Goal: Information Seeking & Learning: Find specific fact

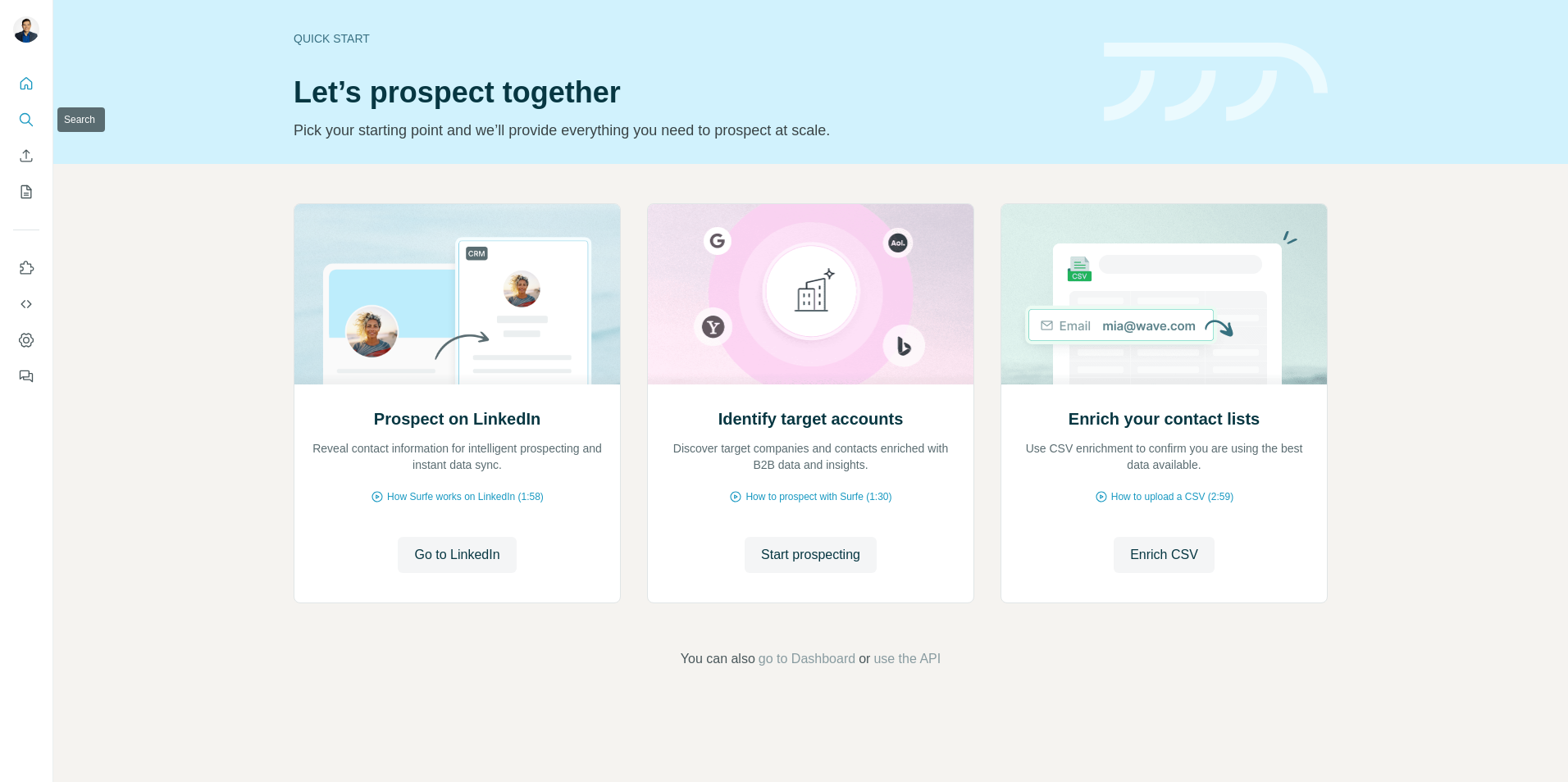
click at [21, 121] on icon "Search" at bounding box center [25, 118] width 10 height 10
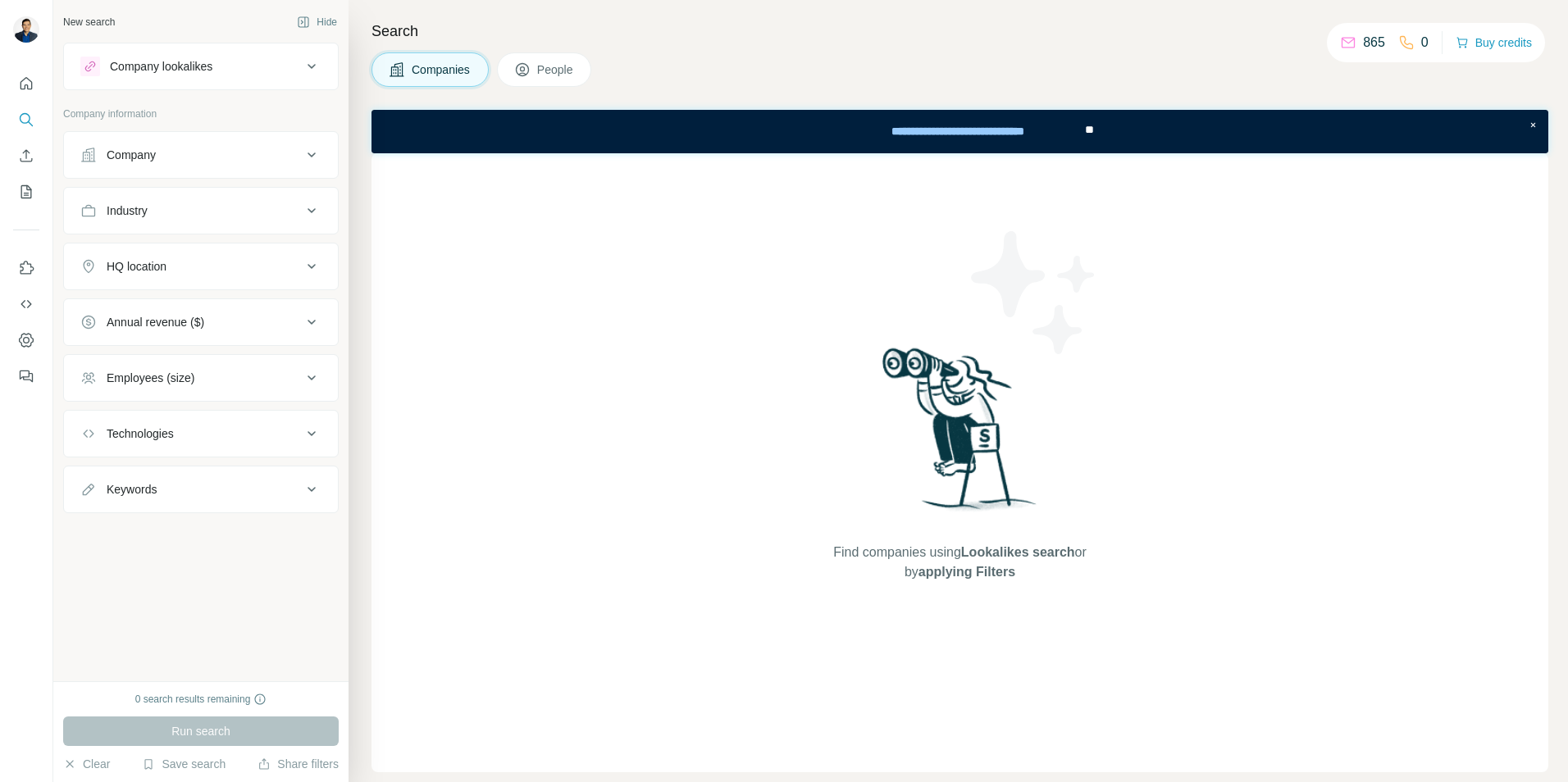
click at [572, 77] on span "People" at bounding box center [556, 69] width 38 height 16
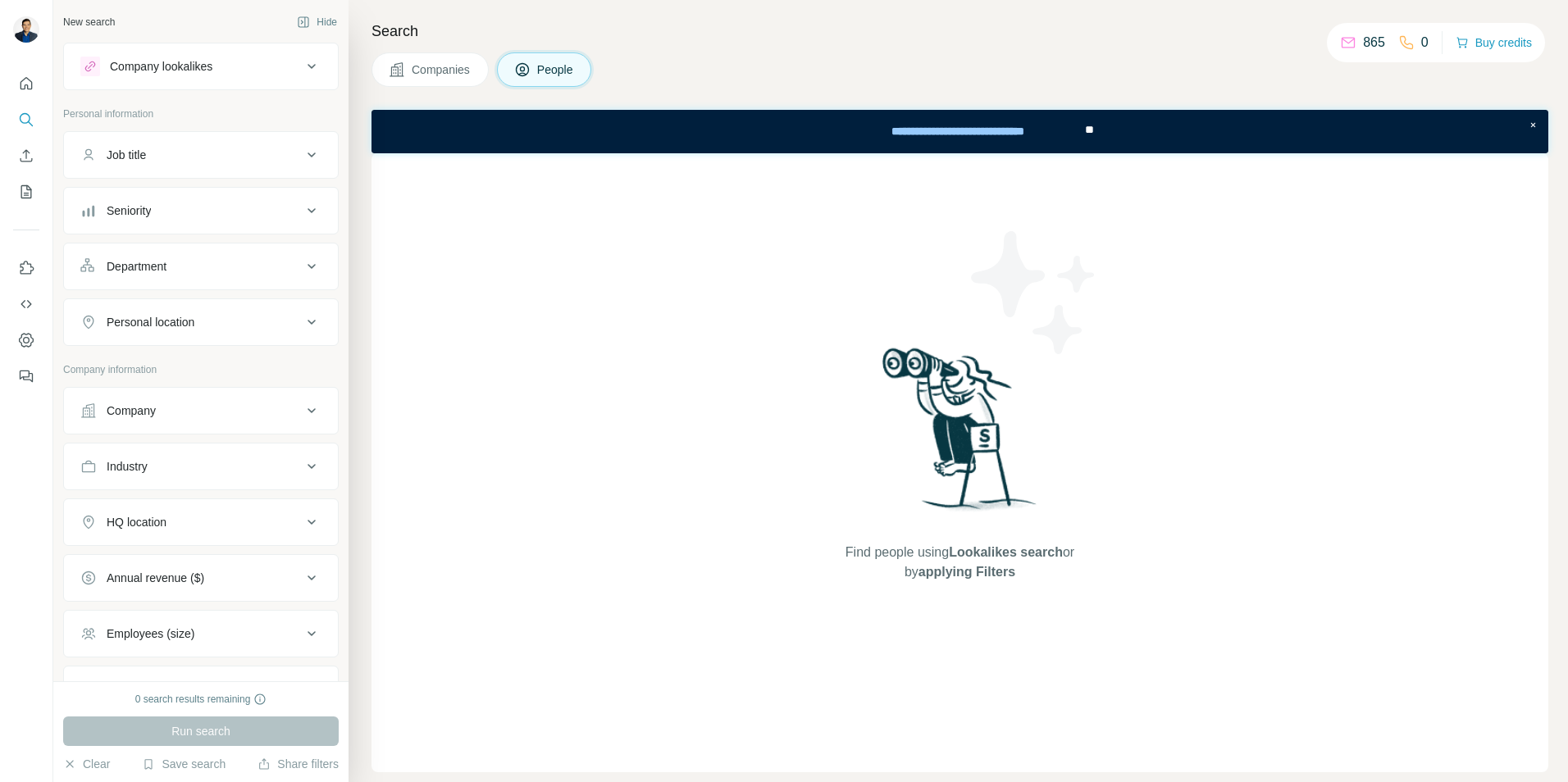
click at [155, 167] on button "Job title" at bounding box center [201, 155] width 273 height 39
click at [142, 196] on input "text" at bounding box center [184, 196] width 208 height 29
type input "***"
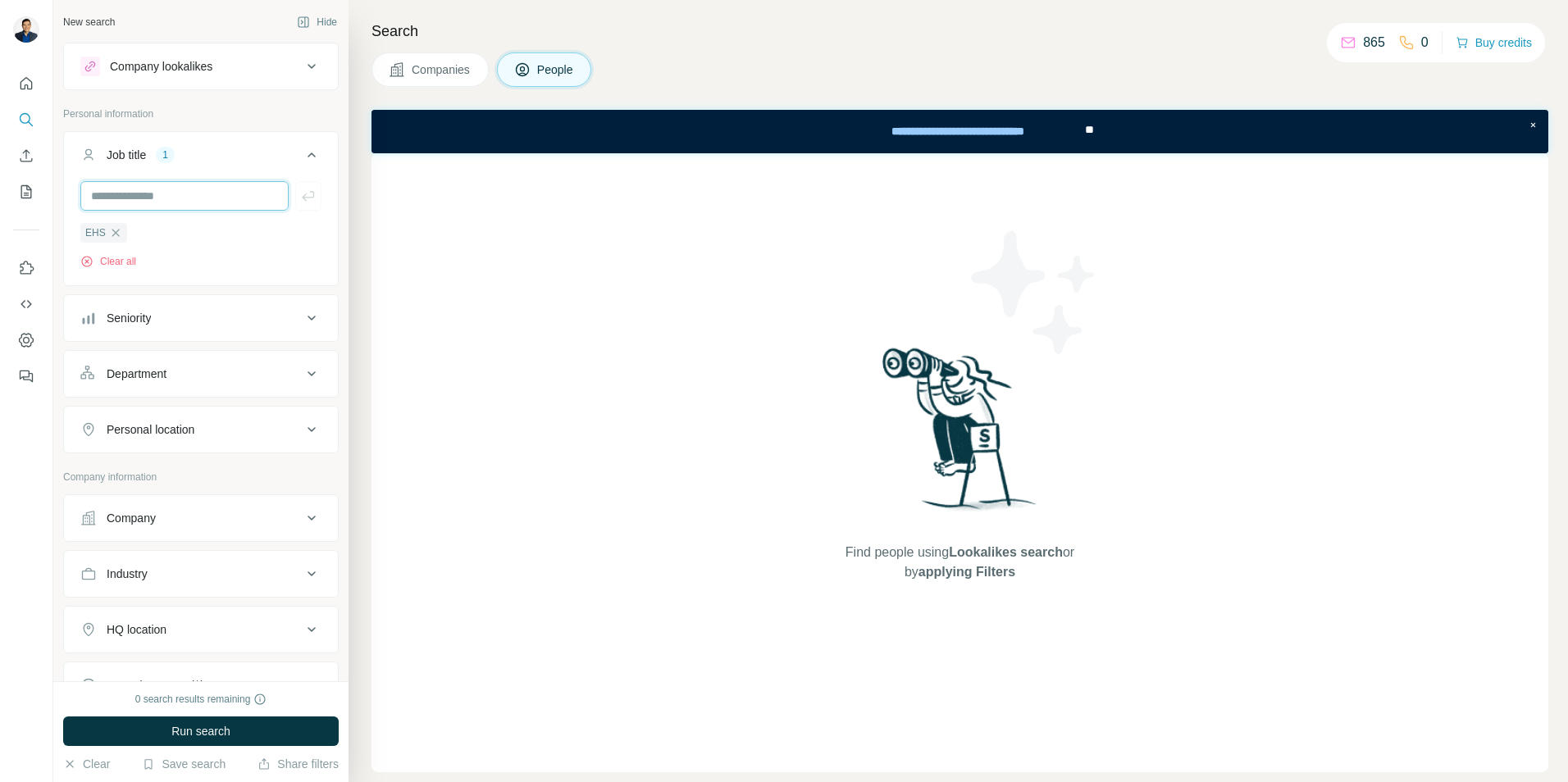
click at [172, 197] on input "text" at bounding box center [184, 196] width 208 height 29
type input "******"
click at [171, 191] on input "text" at bounding box center [184, 196] width 208 height 29
type input "**********"
type input "****"
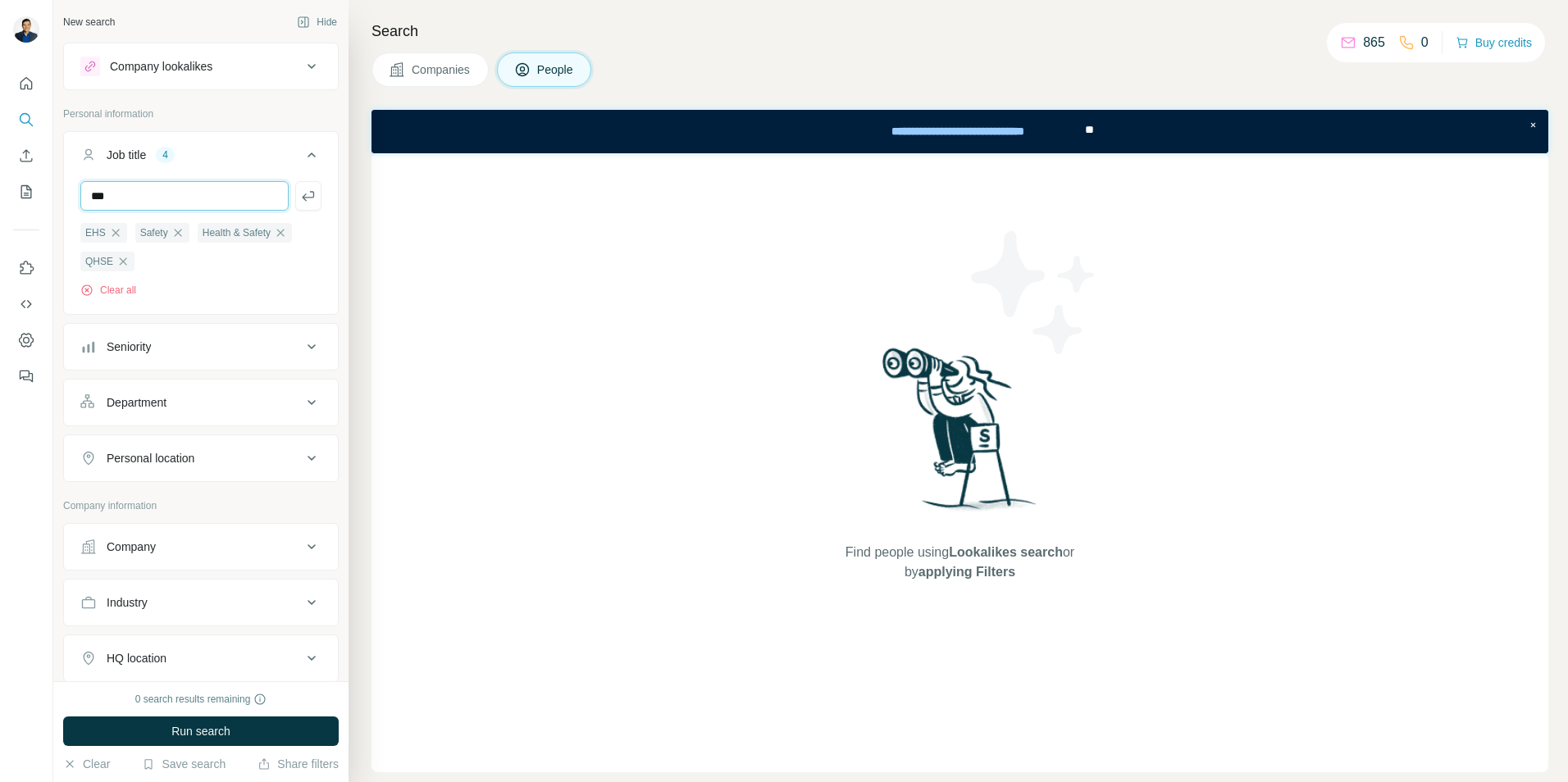
type input "***"
type input "****"
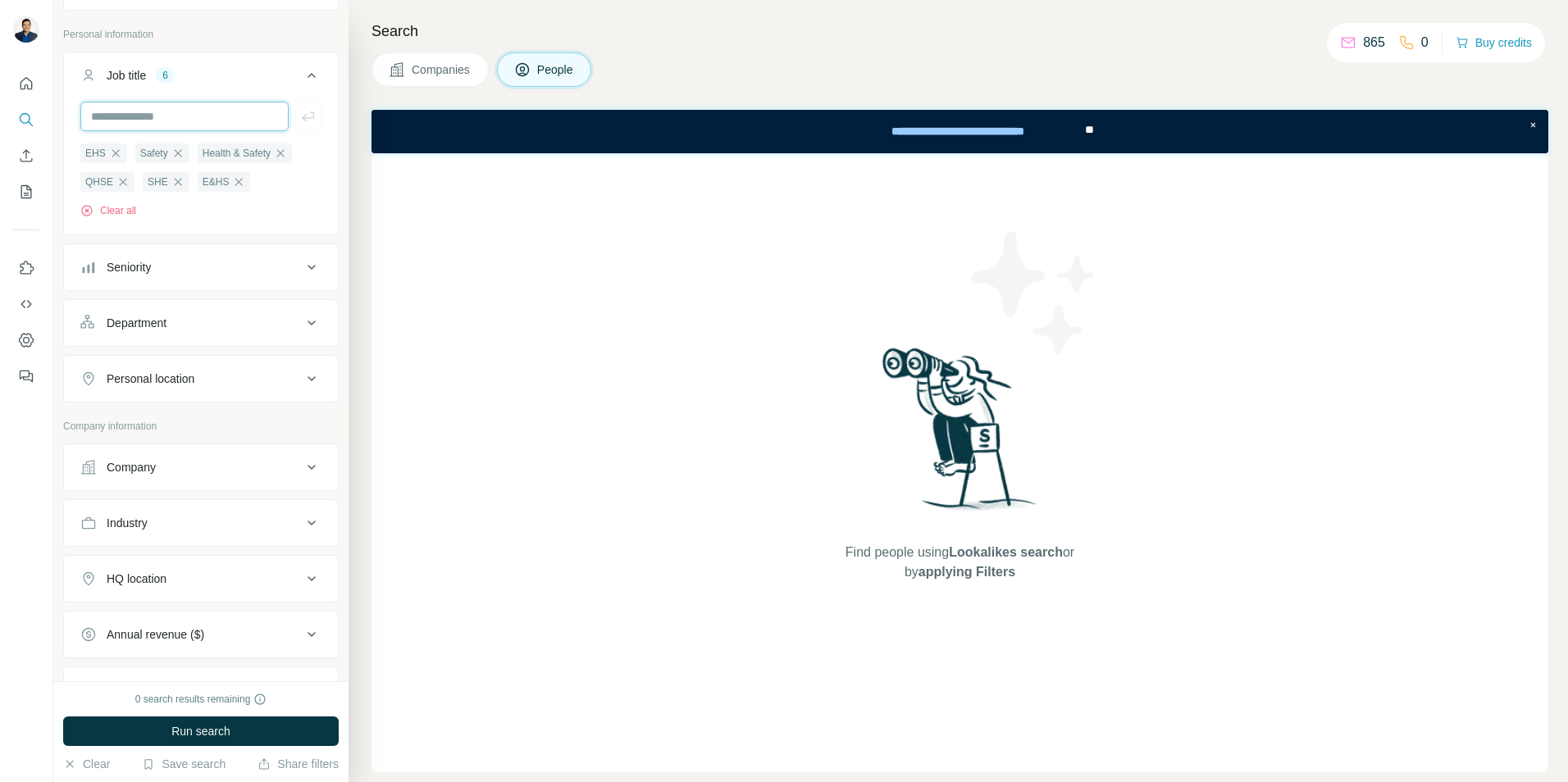
scroll to position [82, 0]
click at [156, 273] on div "Seniority" at bounding box center [191, 264] width 221 height 16
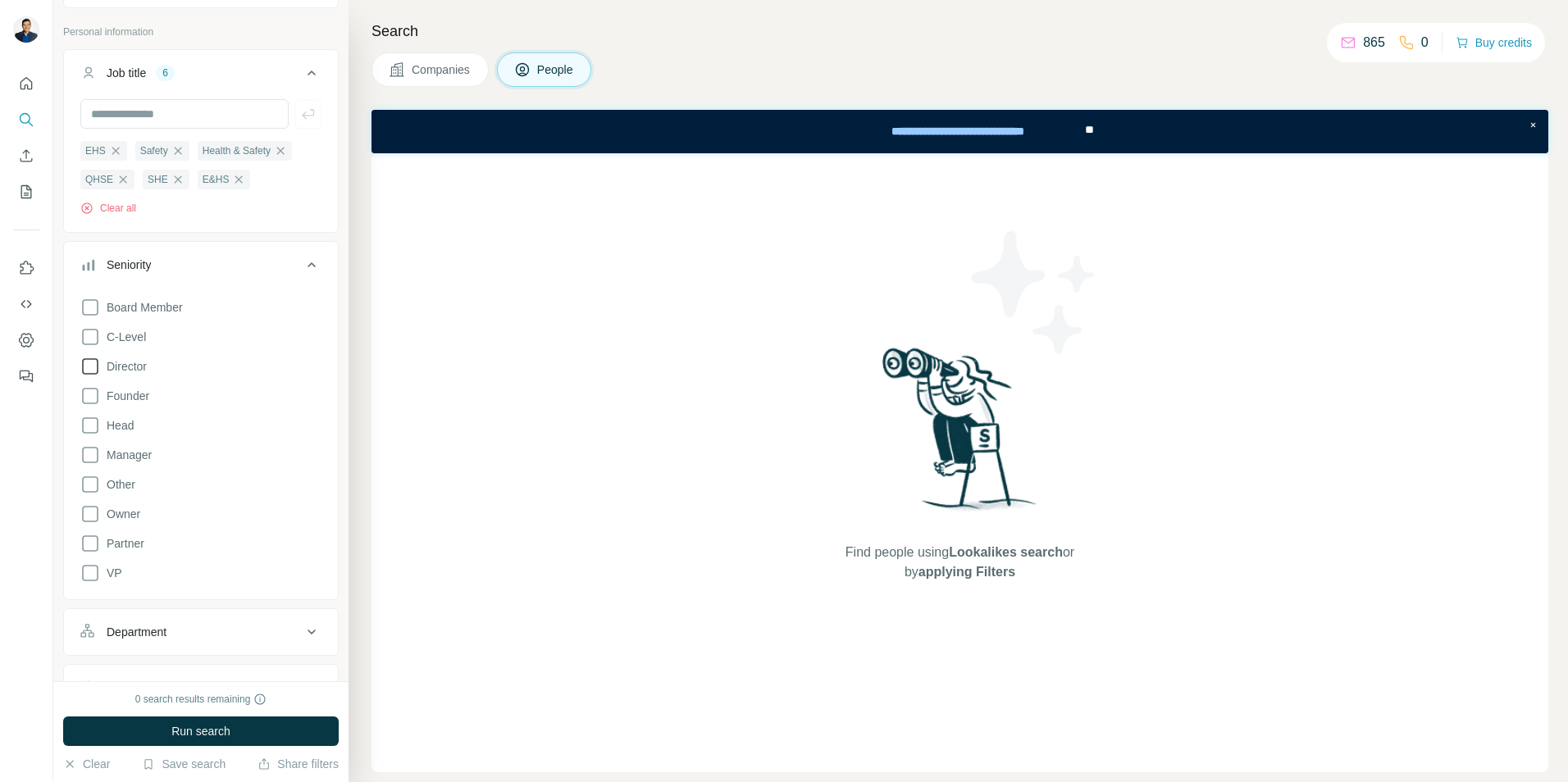
click at [97, 368] on icon at bounding box center [90, 366] width 20 height 20
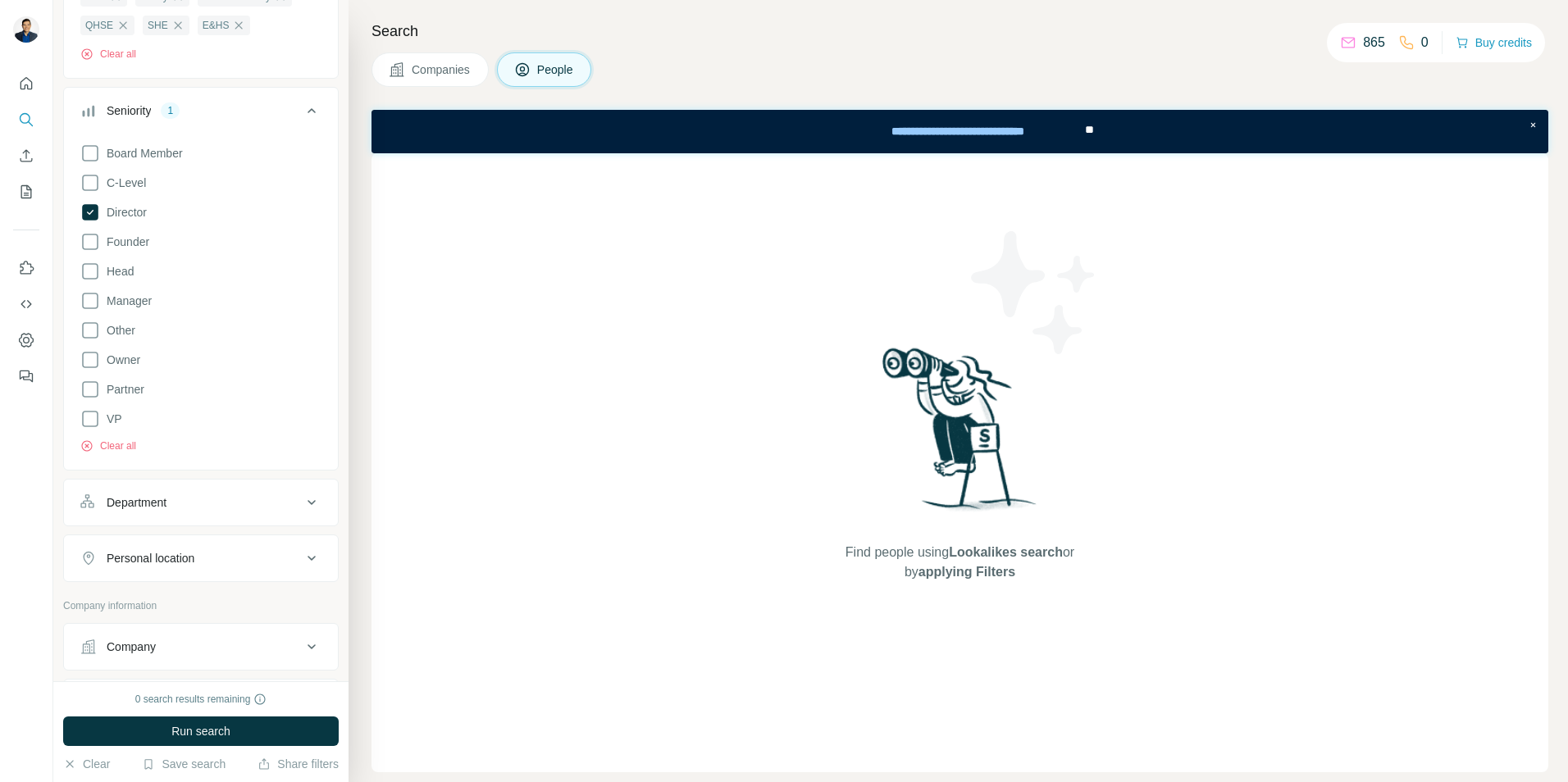
scroll to position [246, 0]
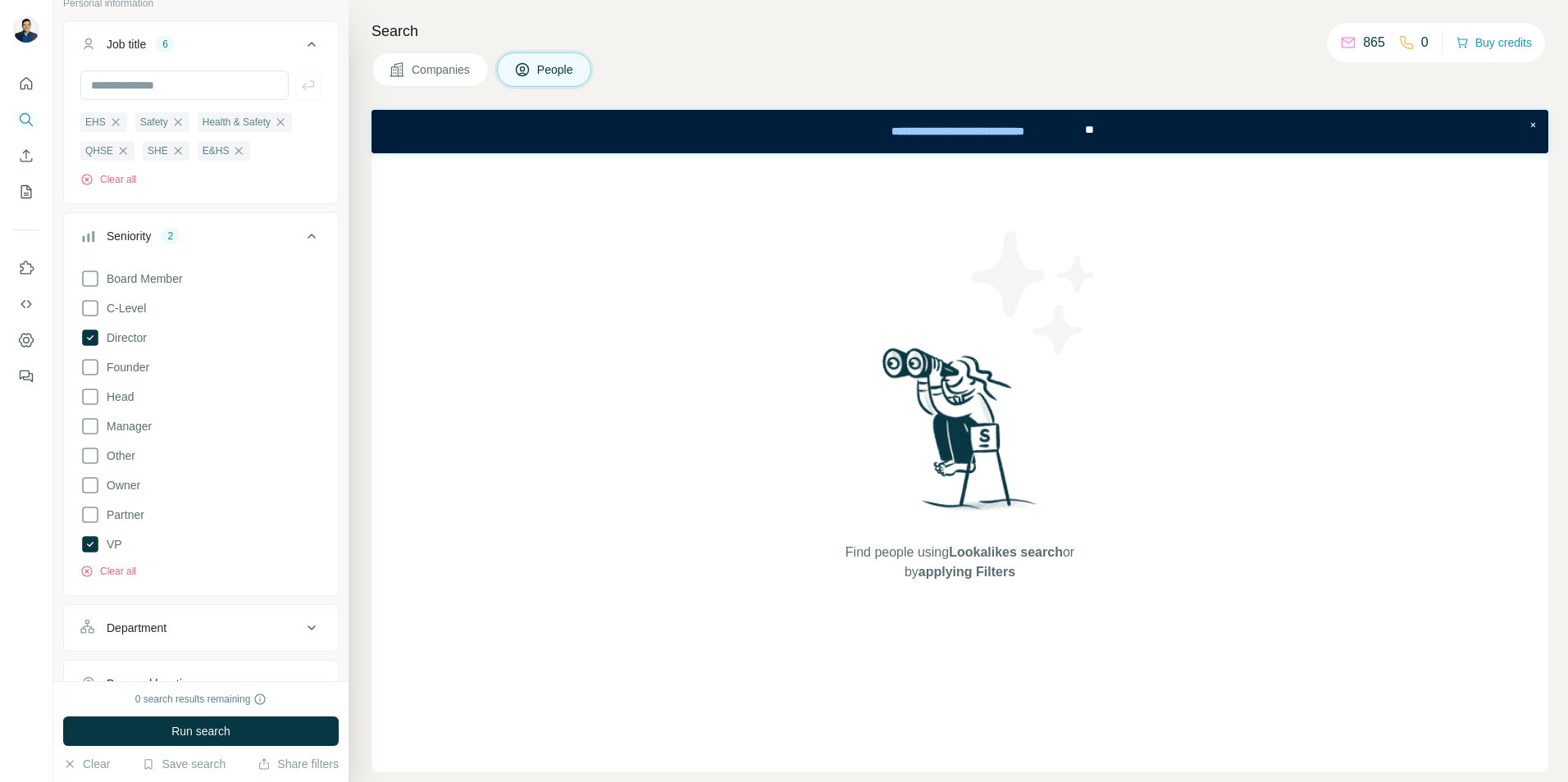
scroll to position [69, 0]
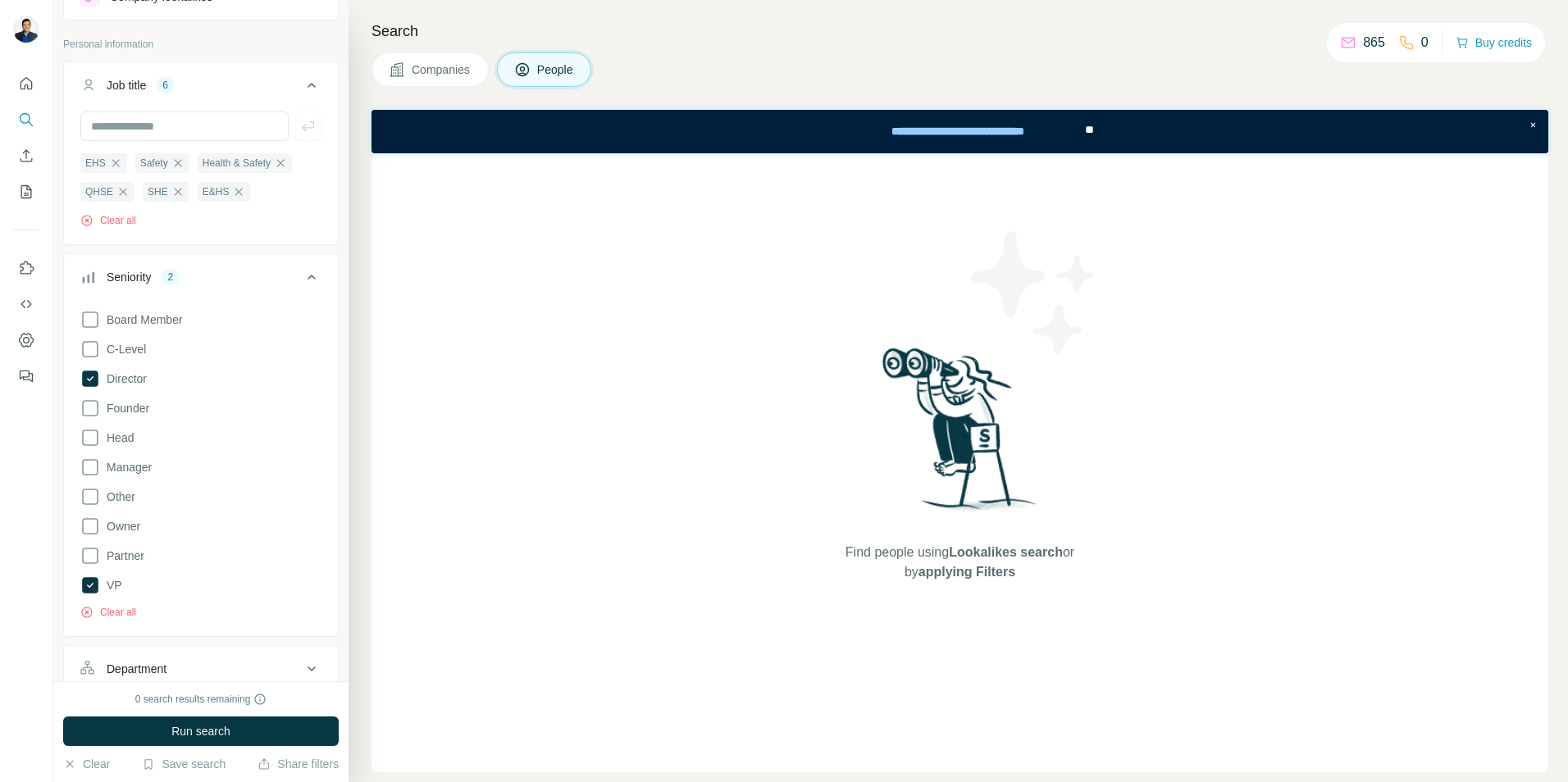
click at [304, 278] on icon at bounding box center [311, 277] width 20 height 20
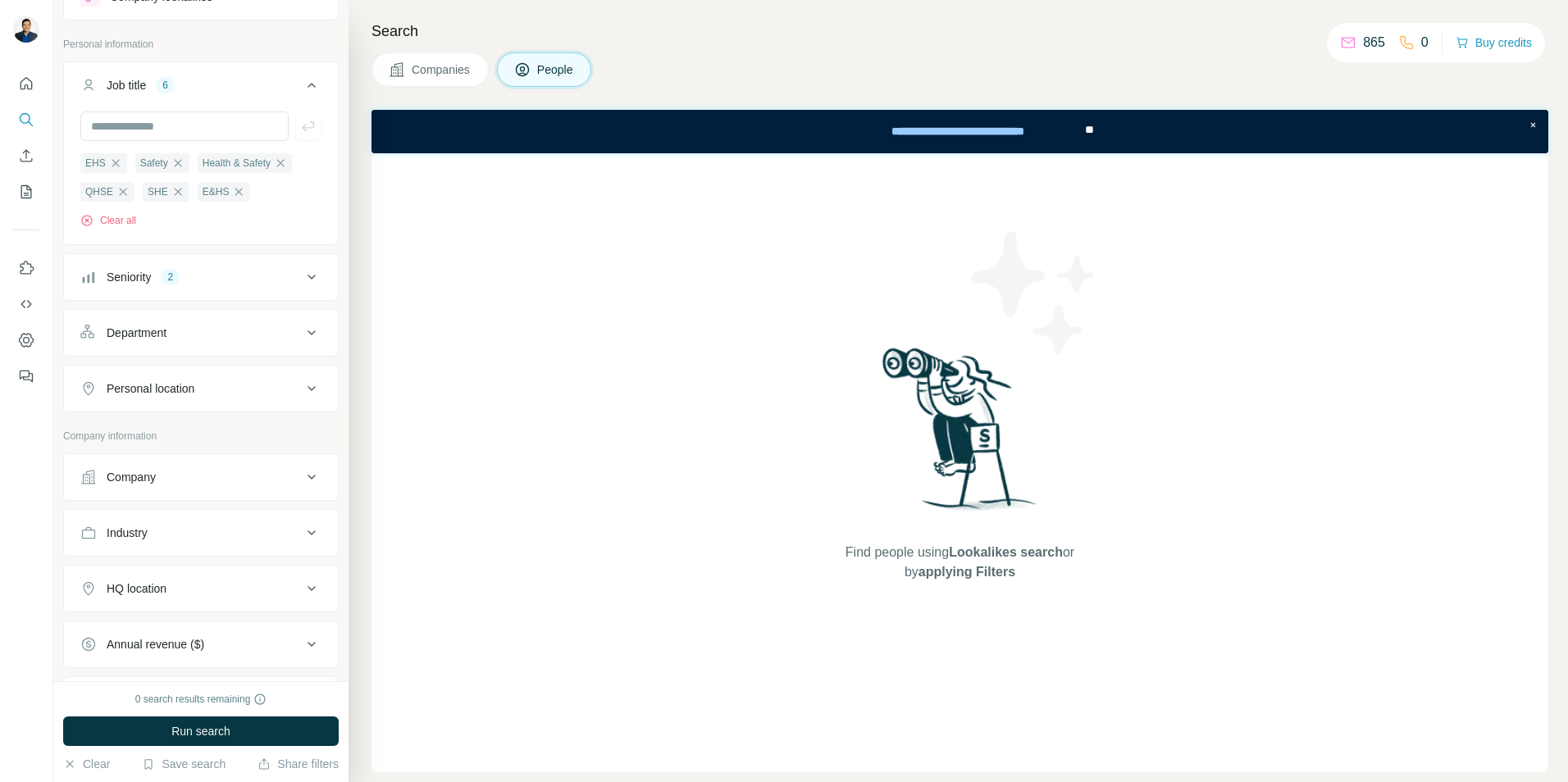
click at [163, 334] on div "Department" at bounding box center [136, 333] width 60 height 16
click at [302, 334] on icon at bounding box center [311, 333] width 20 height 20
click at [305, 394] on icon at bounding box center [311, 388] width 20 height 20
click at [205, 443] on input "text" at bounding box center [201, 430] width 241 height 29
type input "******"
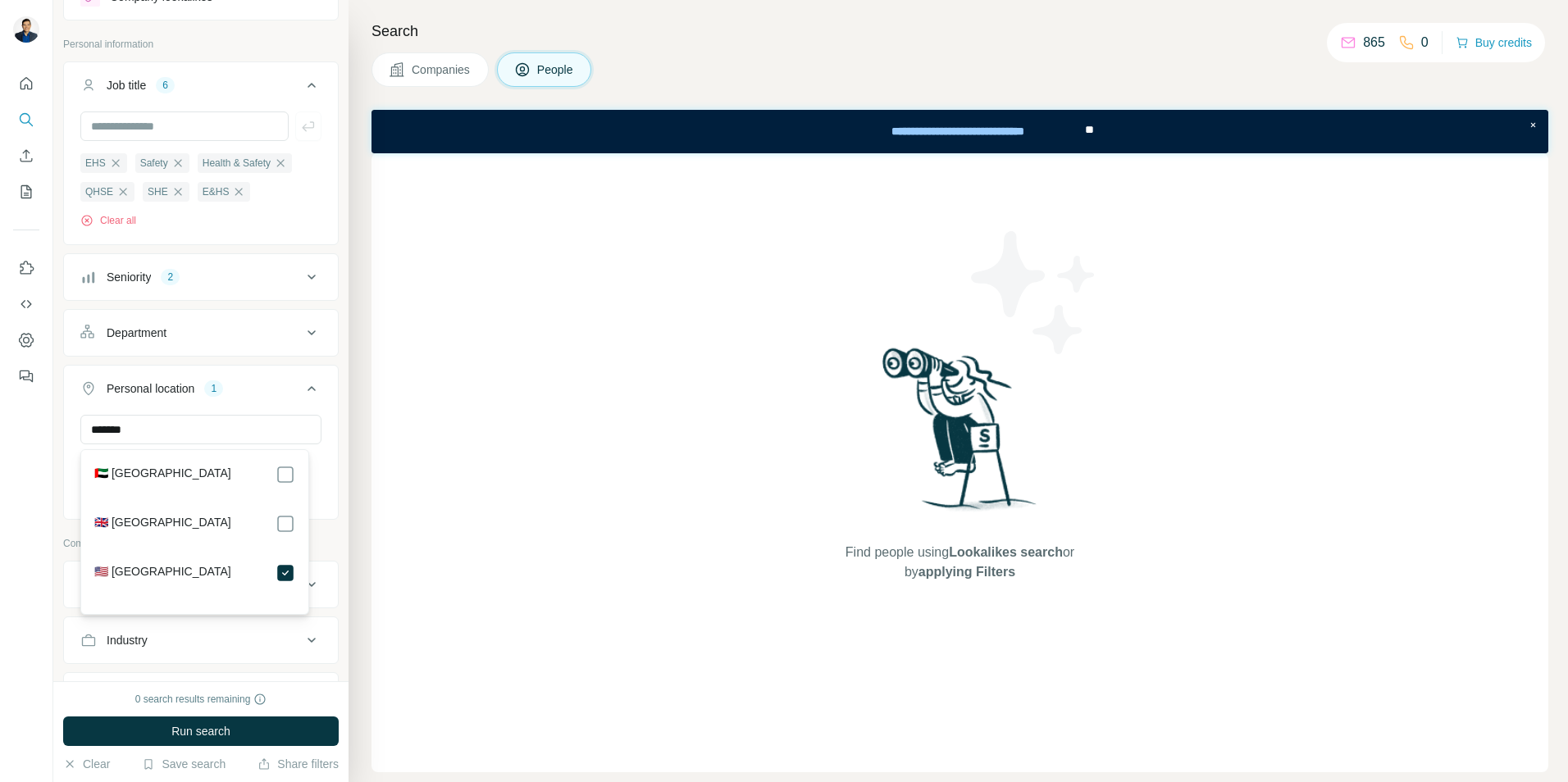
click at [248, 397] on div "Personal location 1" at bounding box center [191, 388] width 221 height 16
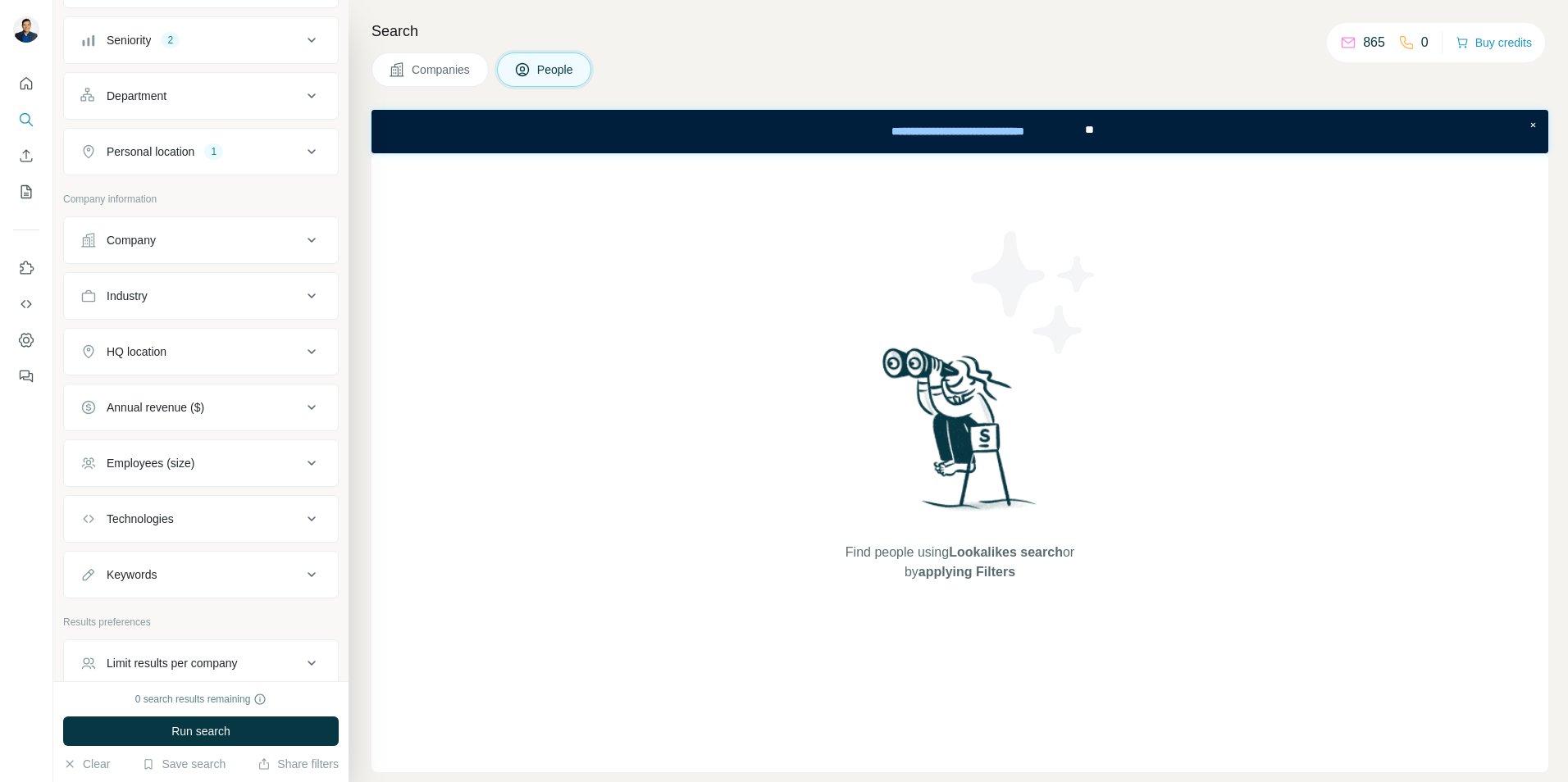
scroll to position [316, 0]
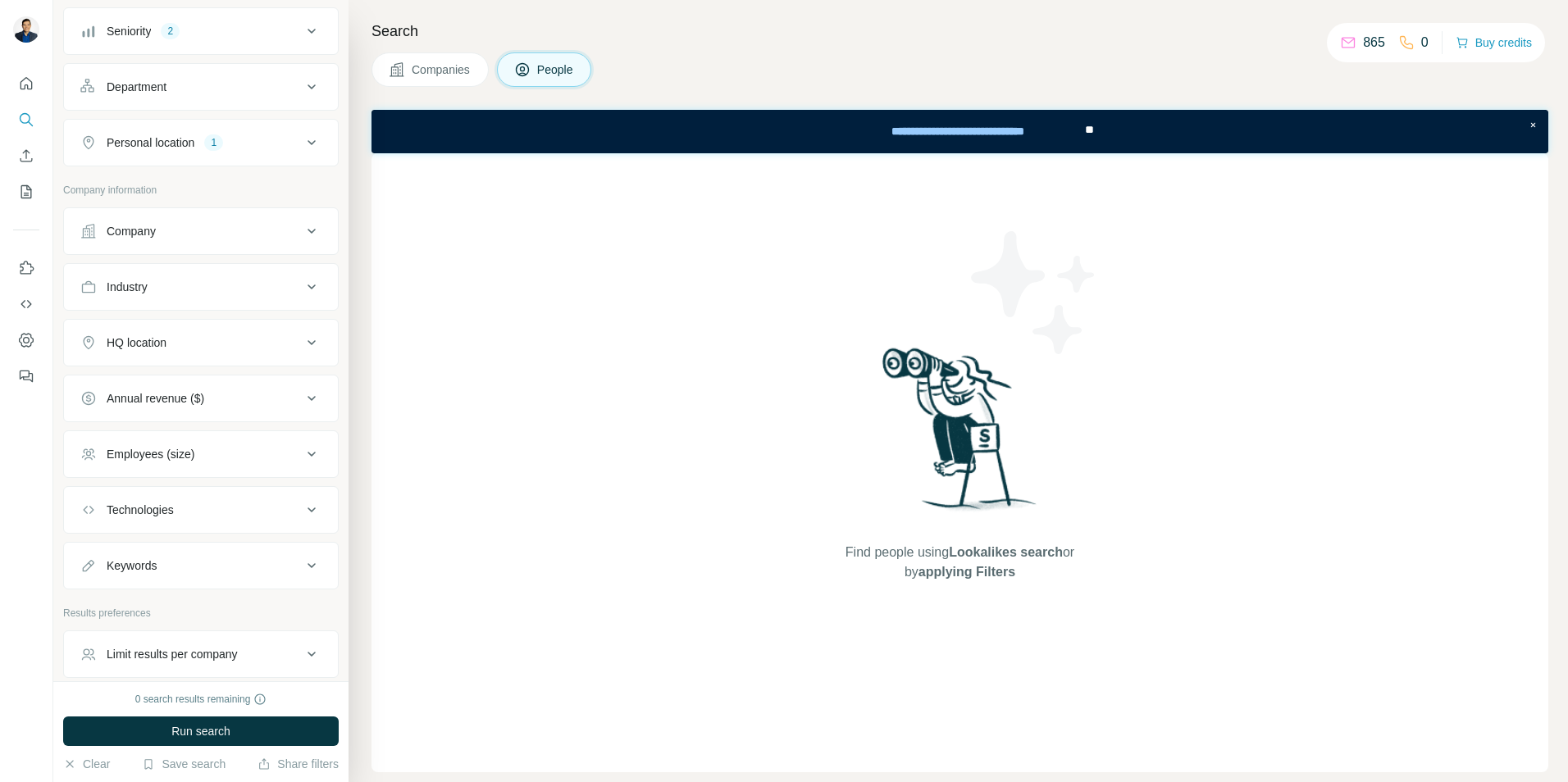
click at [186, 286] on div "Industry" at bounding box center [191, 286] width 221 height 16
click at [177, 334] on input at bounding box center [192, 328] width 202 height 18
click at [197, 335] on input at bounding box center [192, 328] width 202 height 18
click at [197, 333] on input at bounding box center [192, 328] width 202 height 18
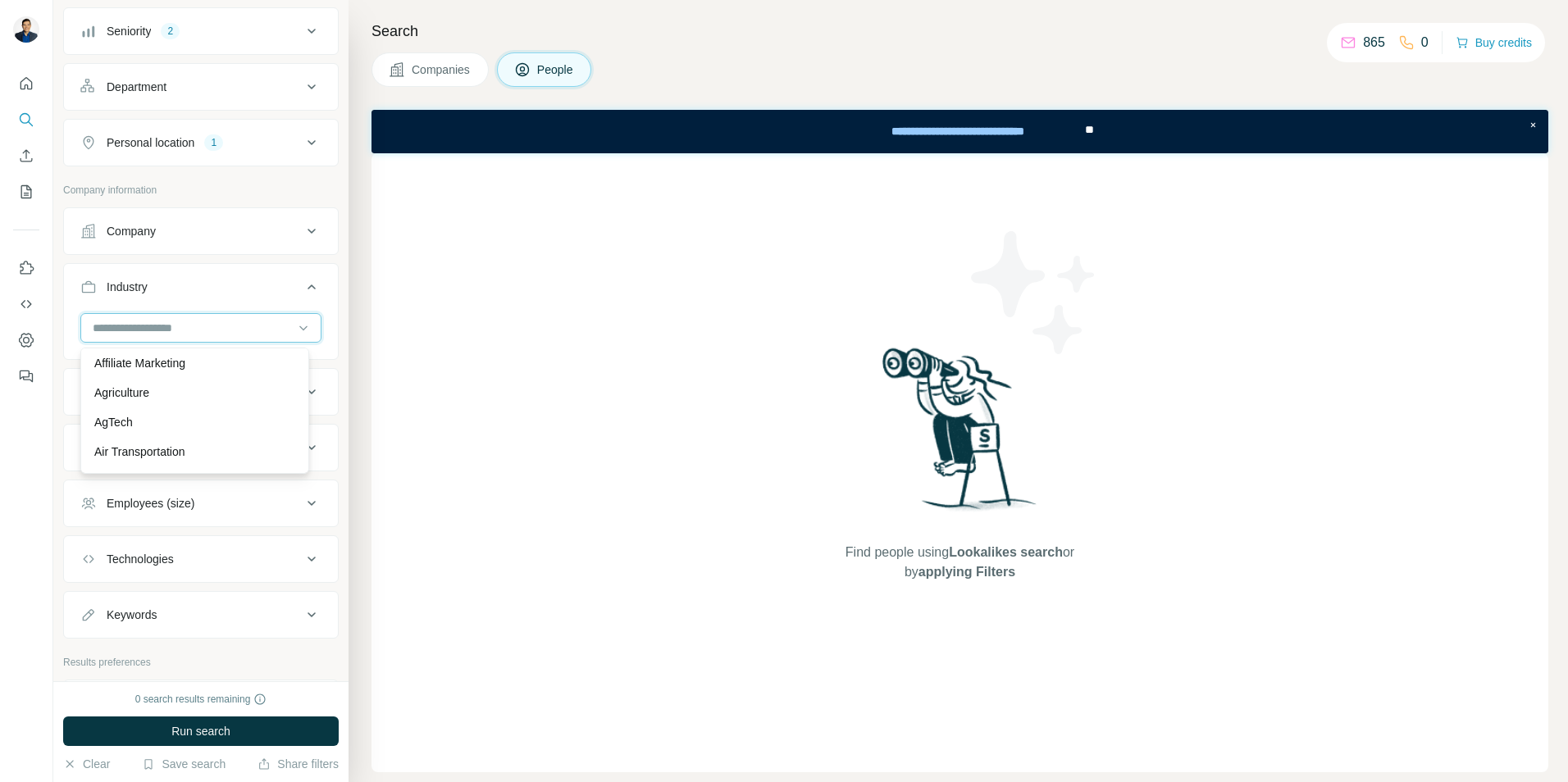
click at [178, 336] on input at bounding box center [192, 328] width 202 height 18
click at [130, 328] on input at bounding box center [192, 328] width 202 height 18
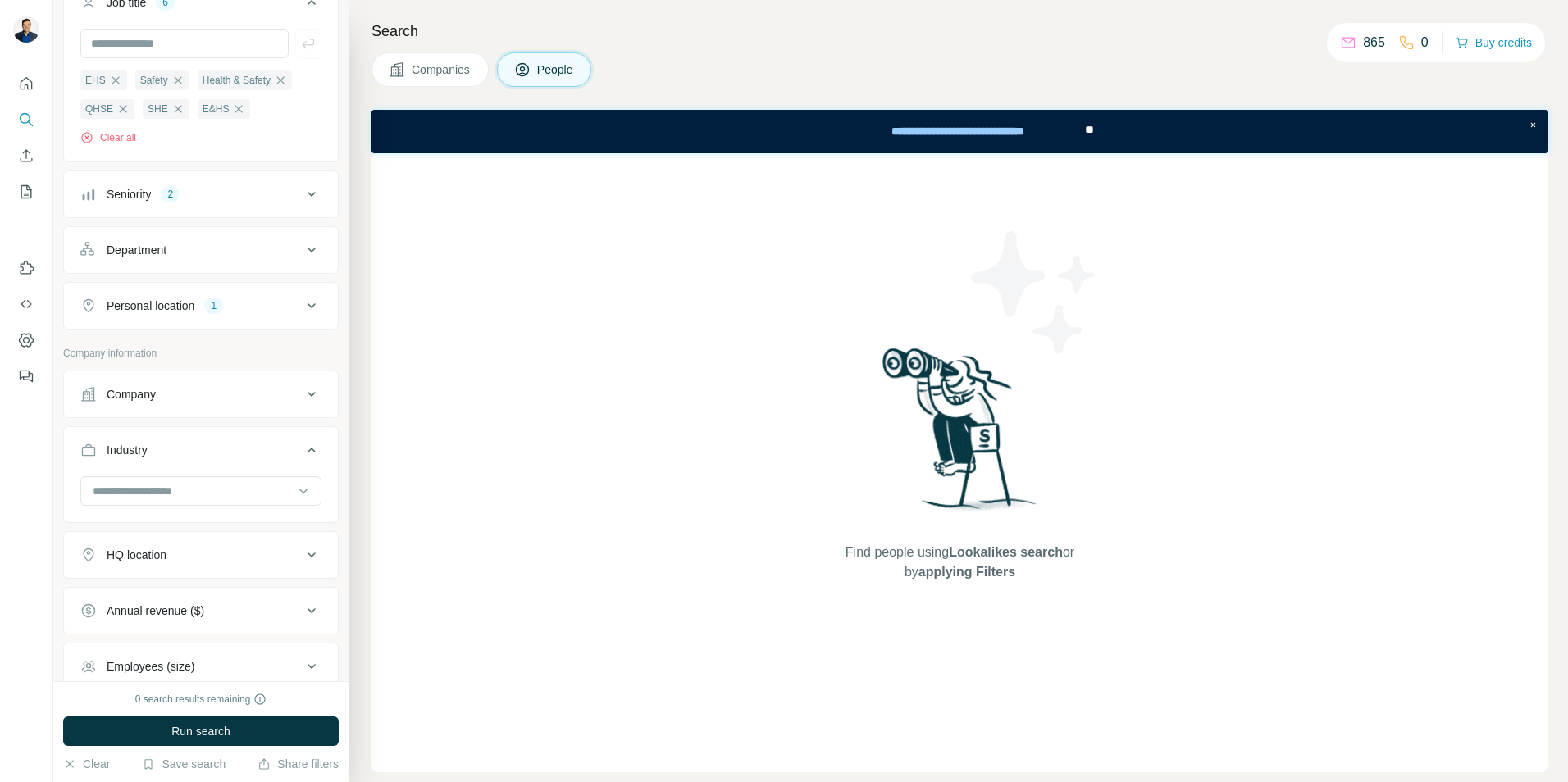
scroll to position [164, 0]
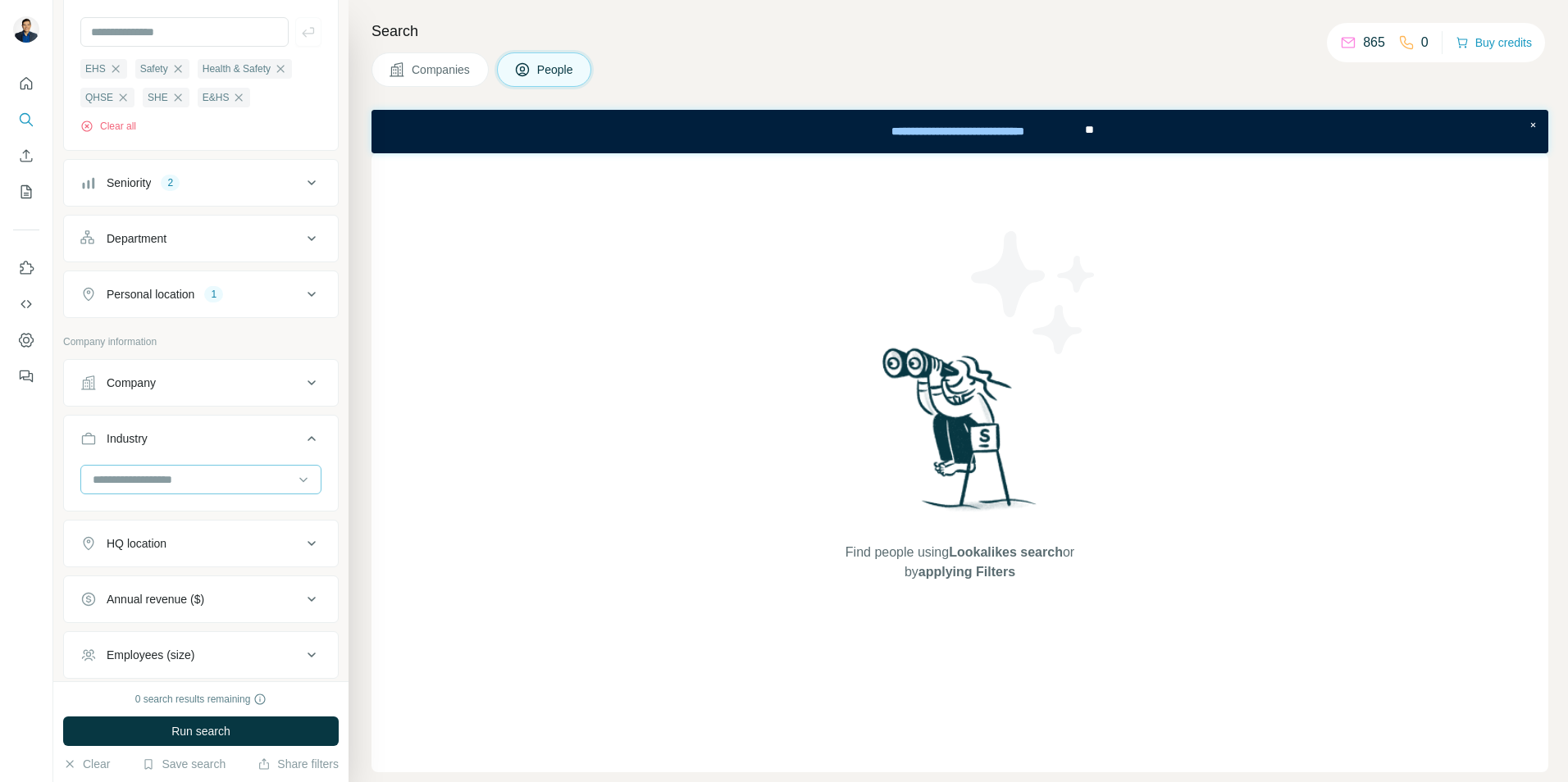
click at [158, 484] on input at bounding box center [192, 479] width 202 height 18
click at [150, 479] on input at bounding box center [192, 479] width 202 height 18
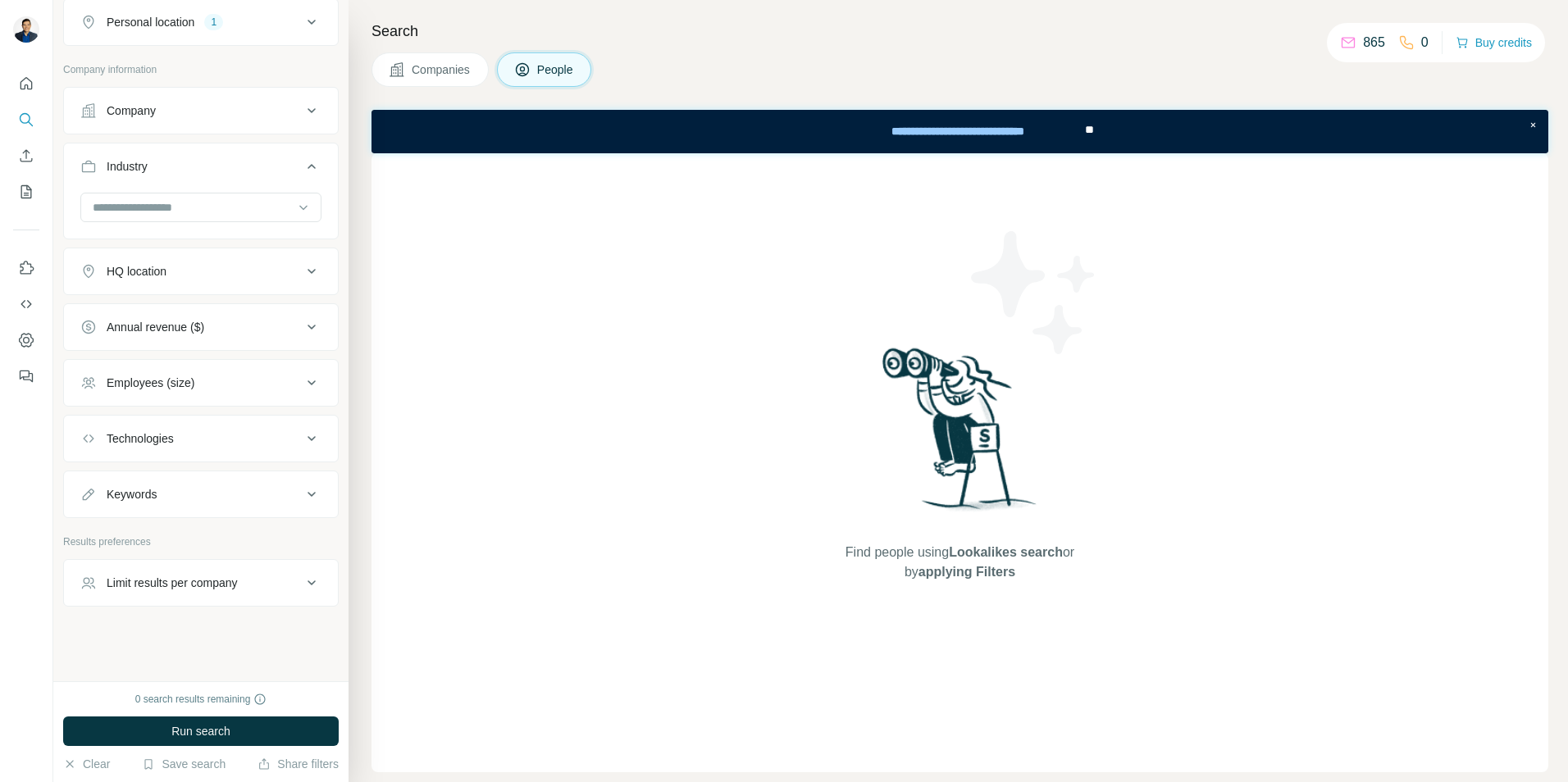
scroll to position [439, 0]
click at [177, 388] on div "Employees (size)" at bounding box center [150, 382] width 87 height 16
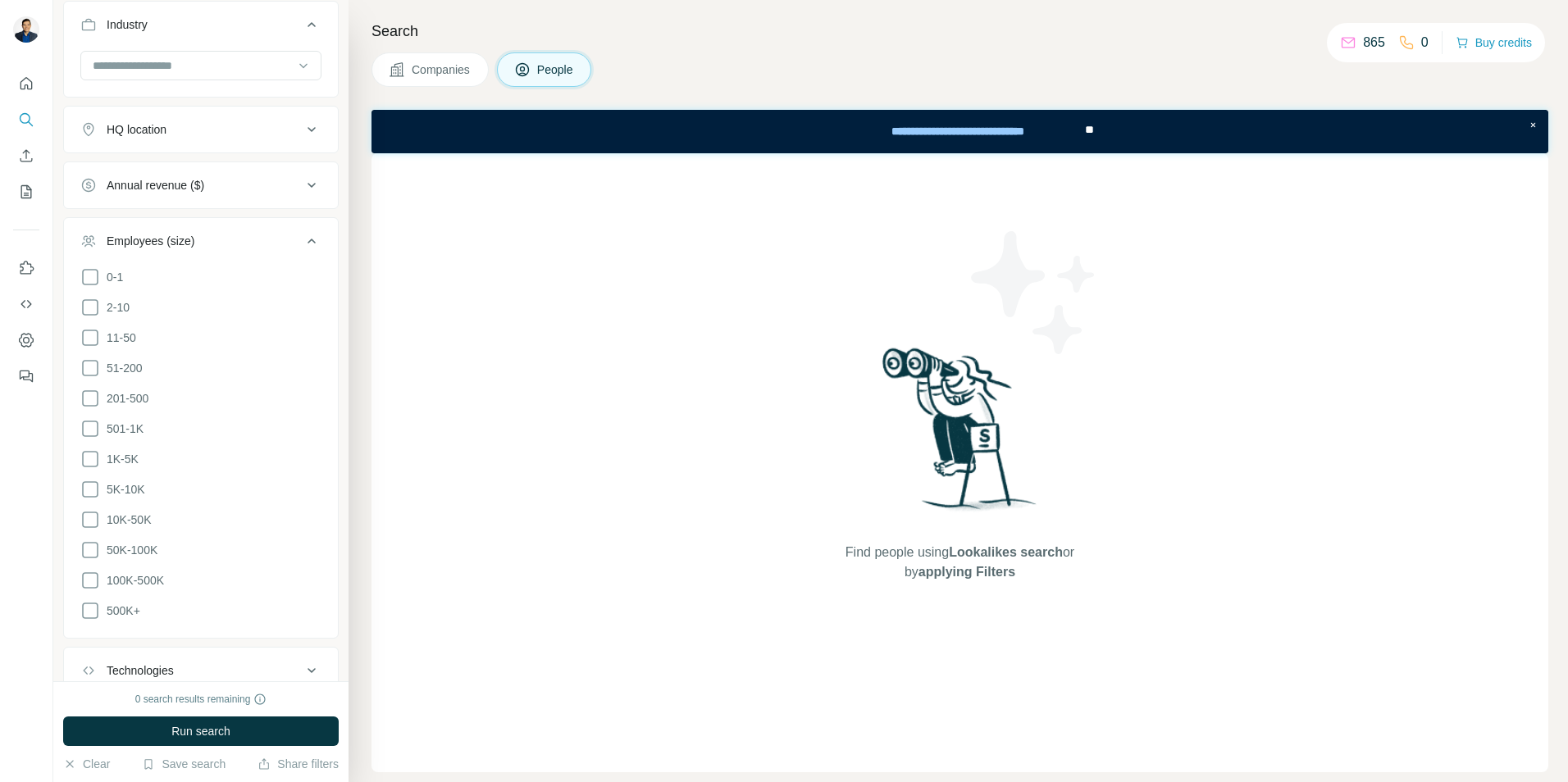
scroll to position [603, 0]
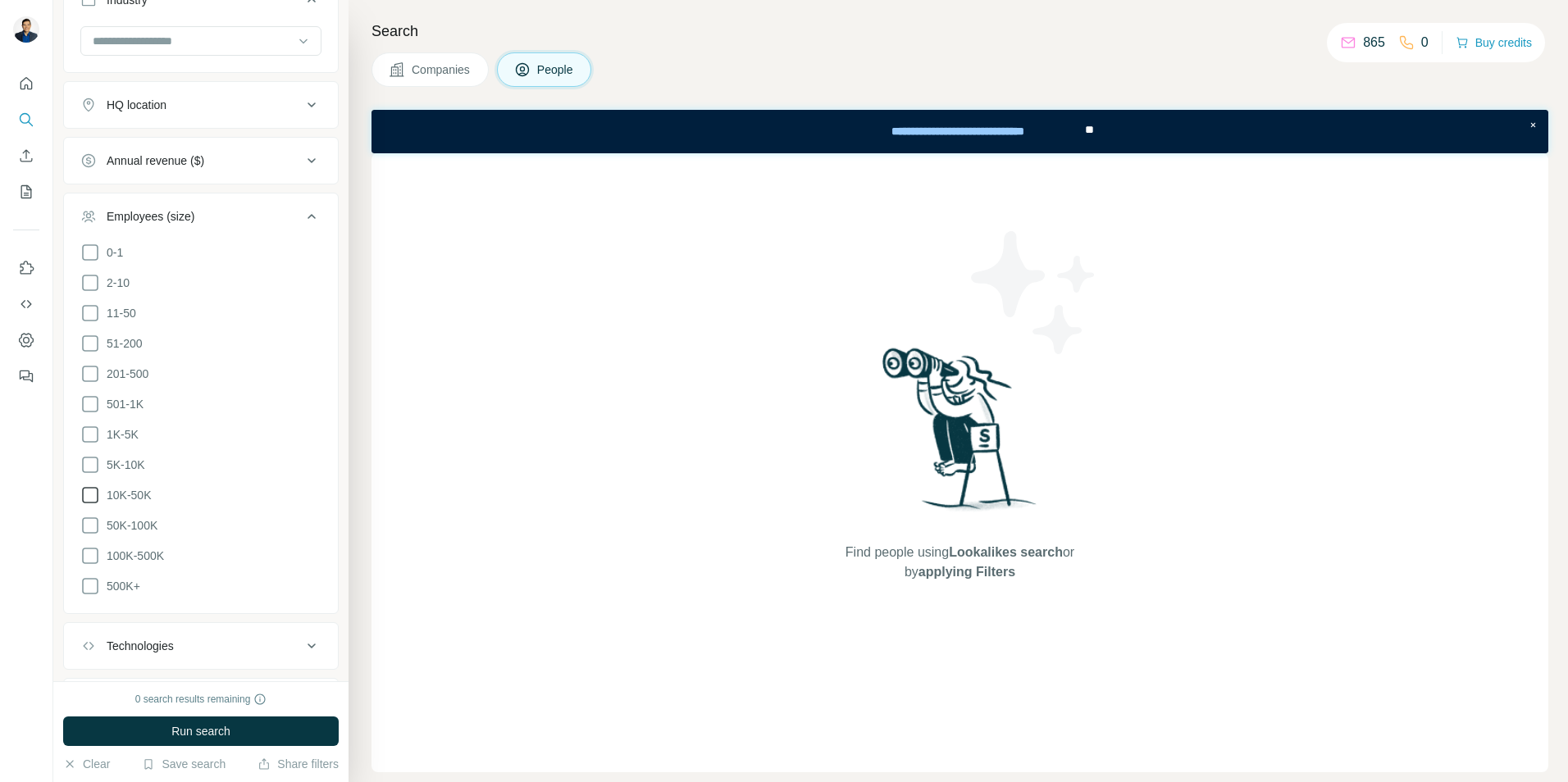
click at [91, 491] on icon at bounding box center [90, 495] width 20 height 20
click at [91, 519] on icon at bounding box center [90, 526] width 20 height 20
click at [91, 555] on icon at bounding box center [90, 556] width 20 height 20
drag, startPoint x: 93, startPoint y: 574, endPoint x: 100, endPoint y: 571, distance: 7.6
click at [93, 576] on icon at bounding box center [90, 586] width 20 height 20
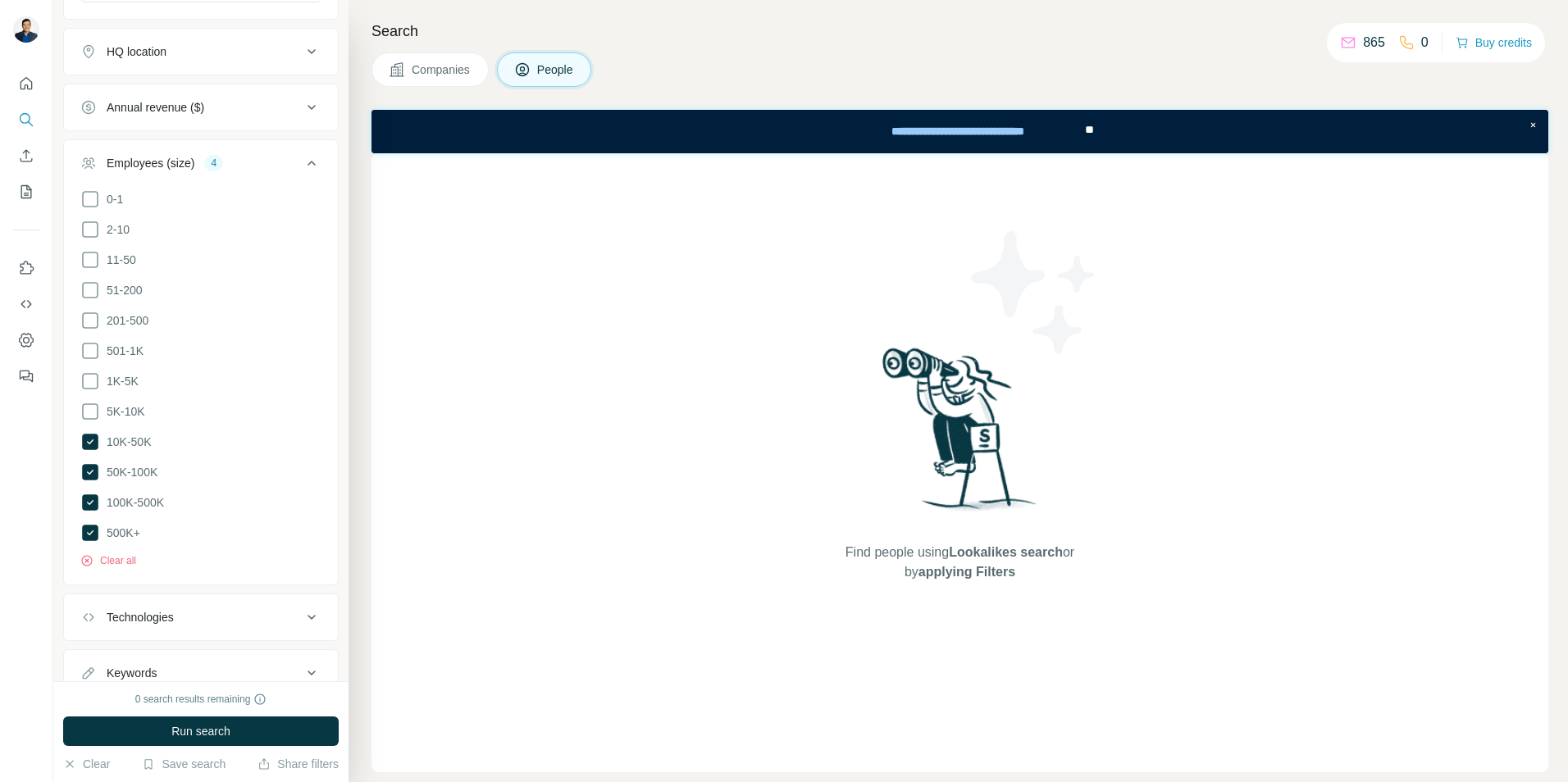
scroll to position [827, 0]
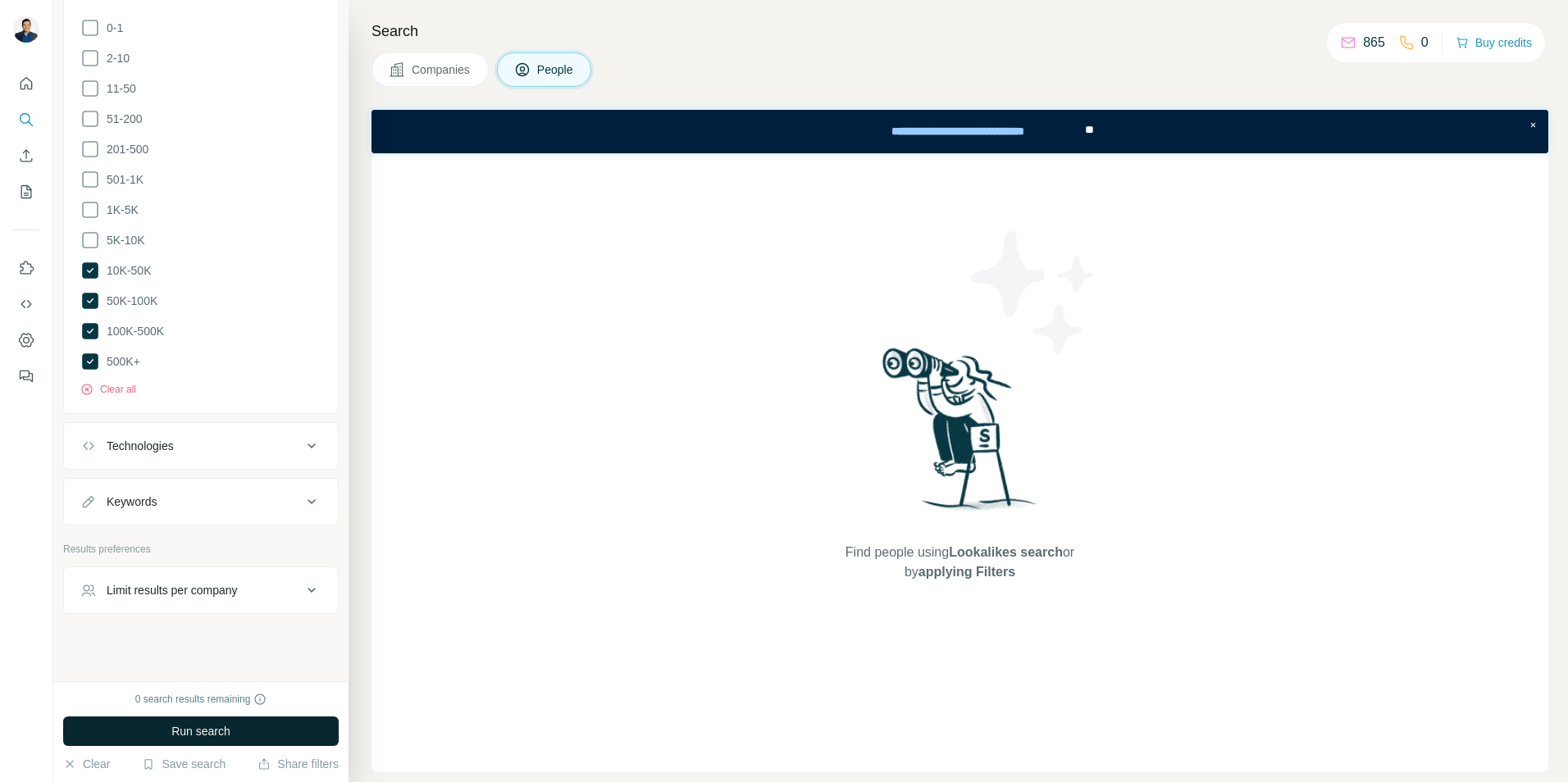
click at [183, 734] on span "Run search" at bounding box center [201, 731] width 59 height 16
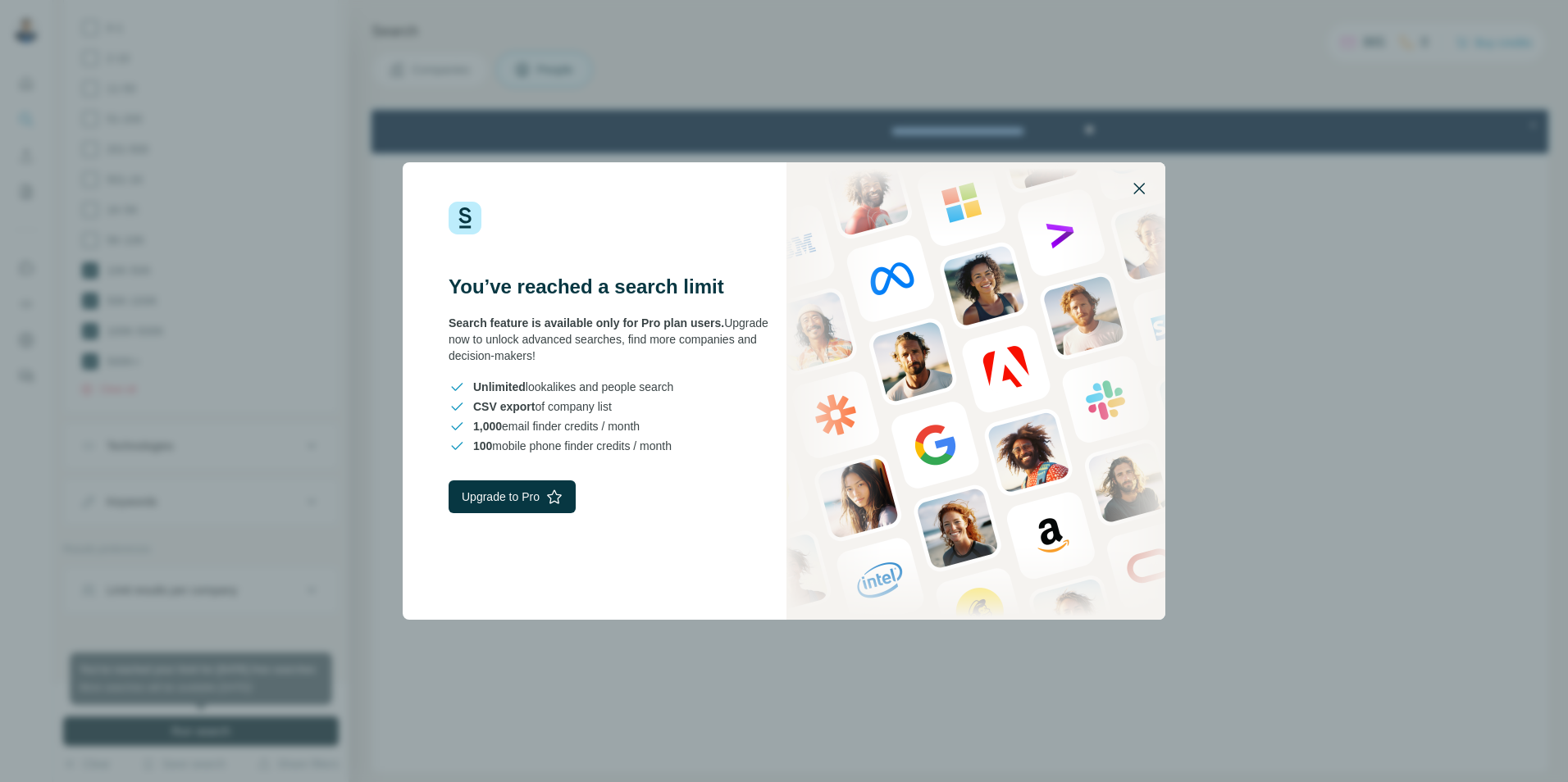
click at [1134, 191] on icon "button" at bounding box center [1138, 188] width 20 height 20
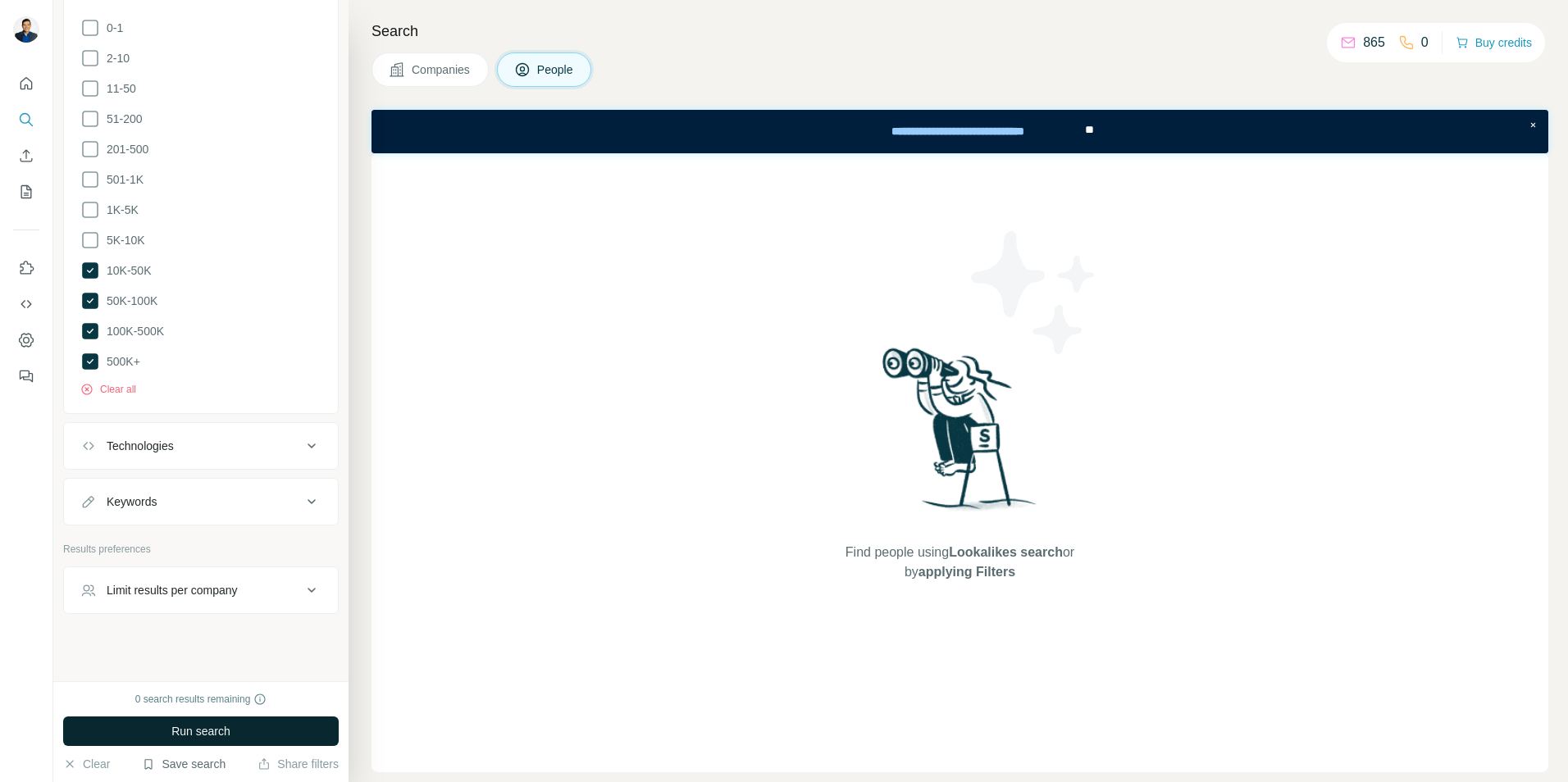
click at [187, 765] on button "Save search" at bounding box center [183, 764] width 84 height 16
click at [241, 641] on div "New search Hide Company lookalikes Personal information Job title 6 EHS Safety …" at bounding box center [201, 340] width 295 height 682
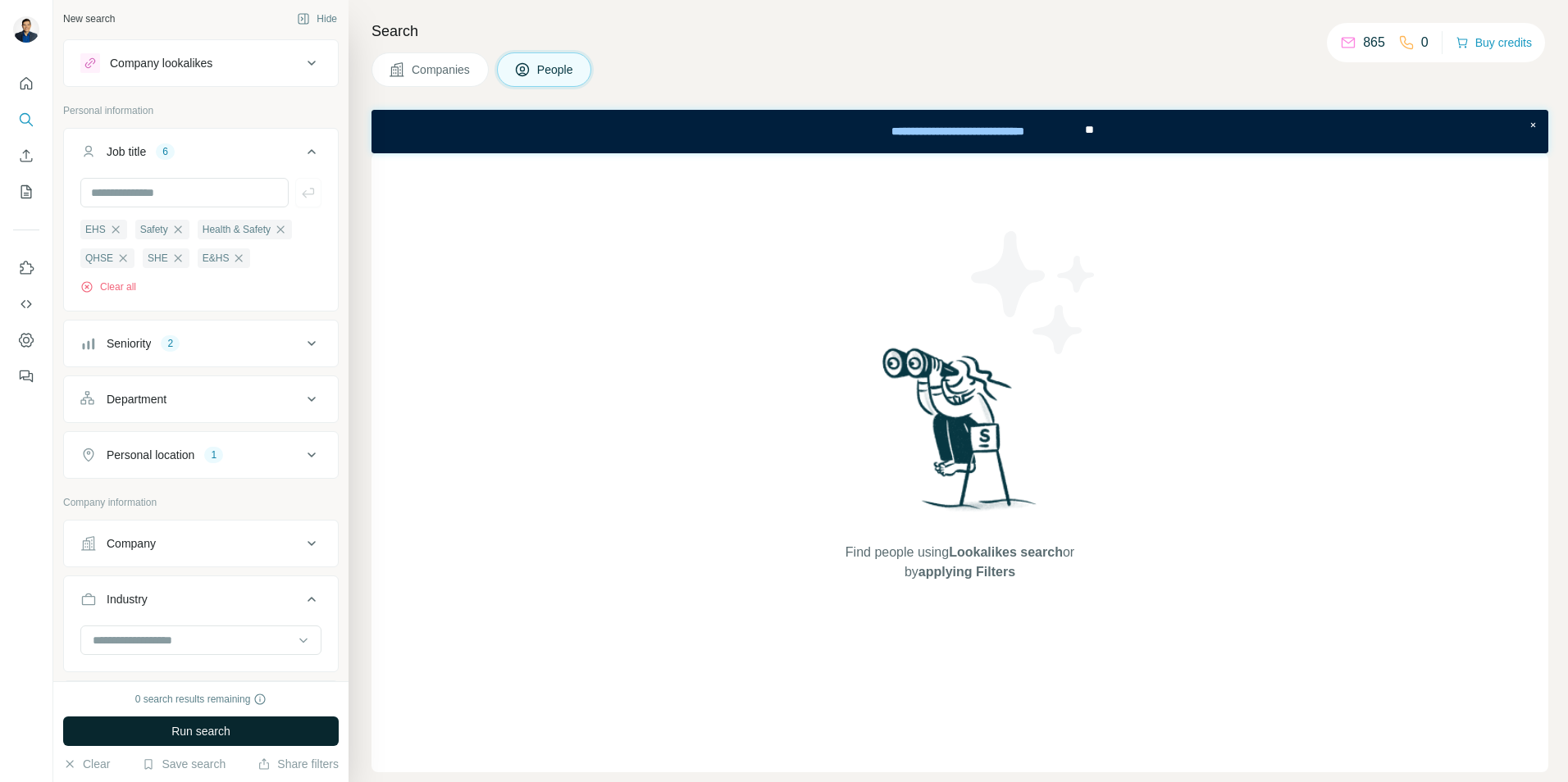
scroll to position [0, 0]
